Goal: Check status: Check status

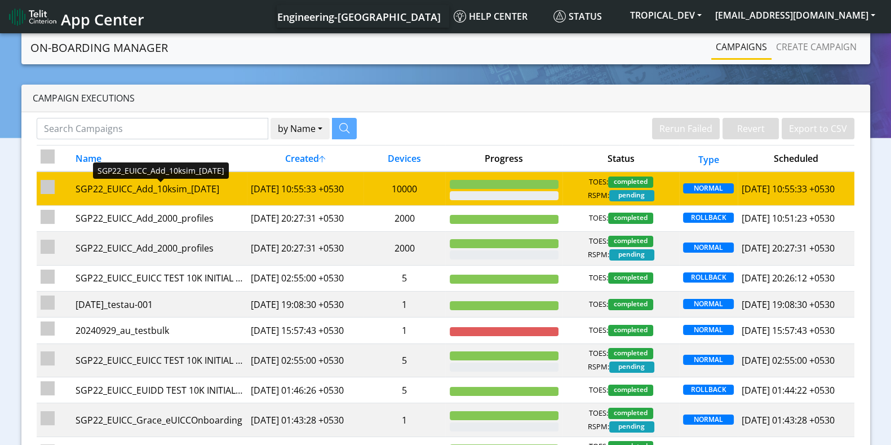
click at [224, 188] on div "SGP22_EUICC_Add_10ksim_[DATE]" at bounding box center [158, 189] width 167 height 14
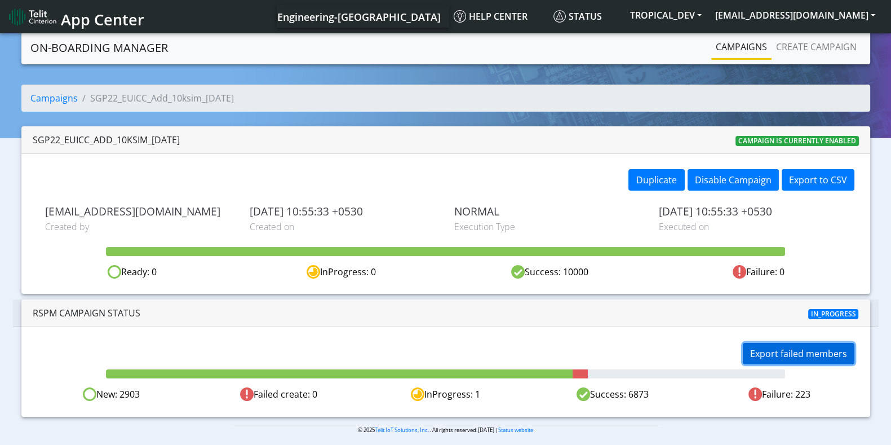
click at [805, 353] on button "Export failed members" at bounding box center [799, 353] width 112 height 21
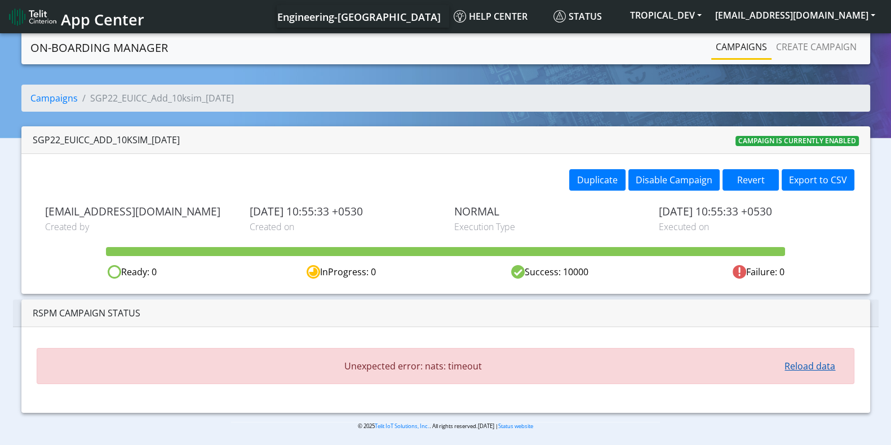
click at [787, 366] on button "Reload data" at bounding box center [809, 365] width 65 height 21
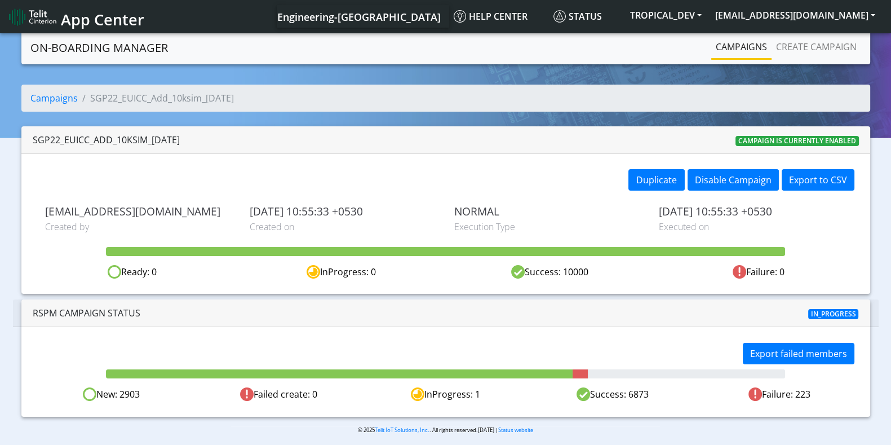
drag, startPoint x: 839, startPoint y: 386, endPoint x: 759, endPoint y: 397, distance: 80.8
click at [759, 397] on div "Failure: 223" at bounding box center [779, 394] width 167 height 14
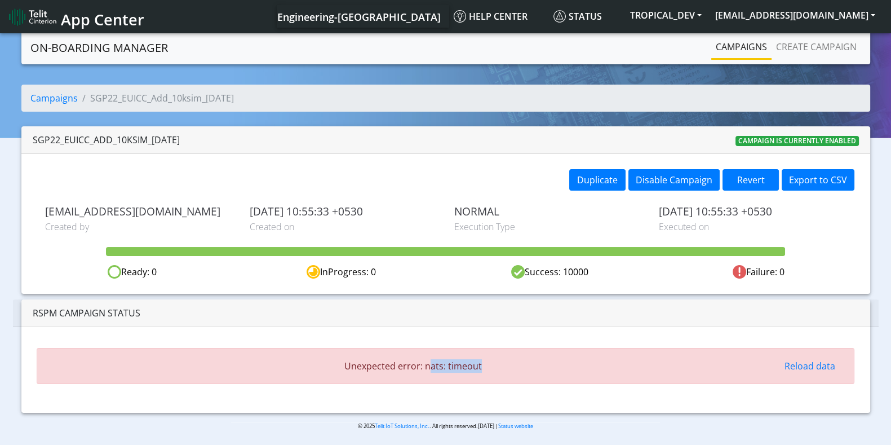
drag, startPoint x: 428, startPoint y: 362, endPoint x: 485, endPoint y: 365, distance: 56.9
click at [485, 365] on span "Unexpected error: nats: timeout" at bounding box center [412, 366] width 729 height 14
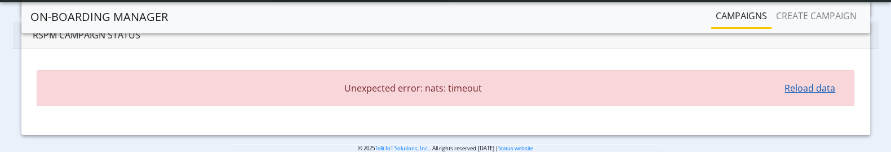
scroll to position [263, 0]
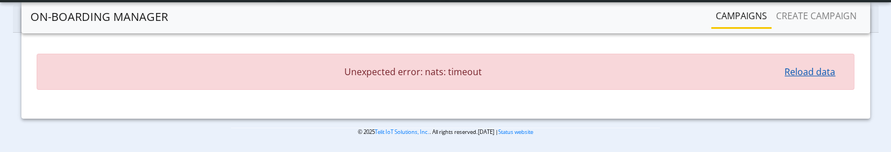
click at [794, 68] on button "Reload data" at bounding box center [809, 71] width 65 height 21
